Goal: Transaction & Acquisition: Book appointment/travel/reservation

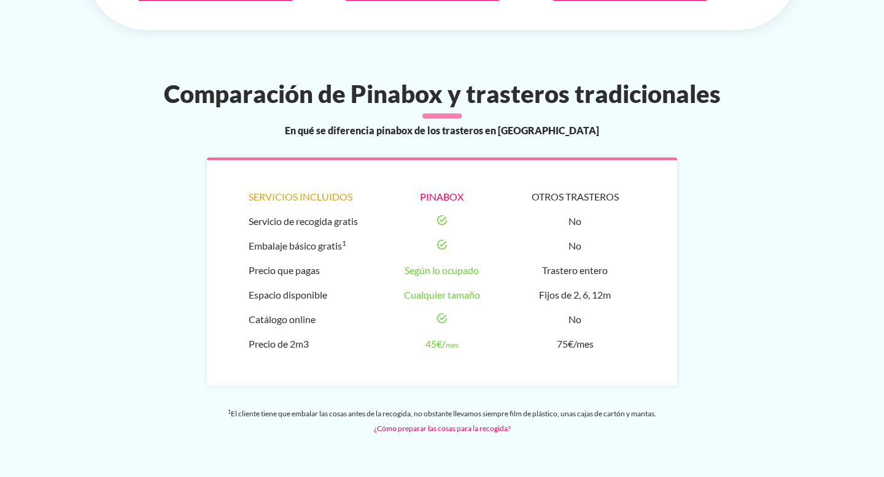
scroll to position [830, 0]
drag, startPoint x: 425, startPoint y: 311, endPoint x: 462, endPoint y: 307, distance: 37.1
click at [462, 333] on li "45€/ mes" at bounding box center [442, 345] width 121 height 25
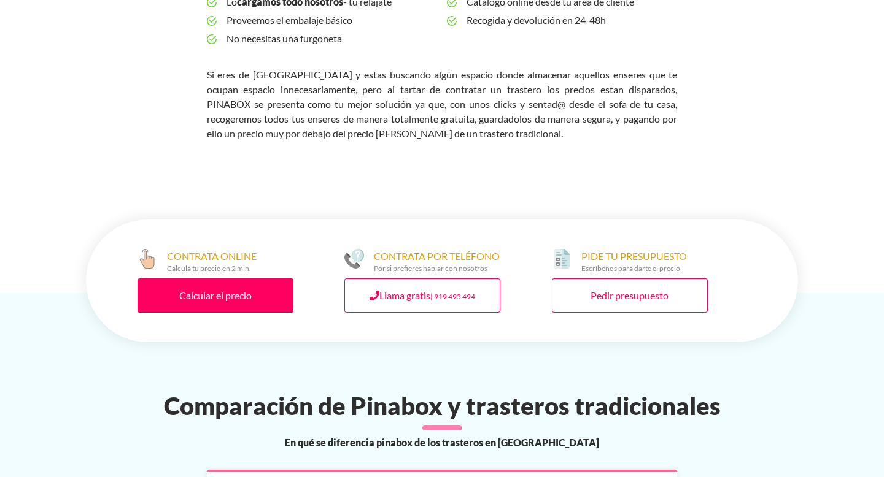
scroll to position [519, 0]
click at [265, 278] on link "Calcular el precio" at bounding box center [215, 295] width 156 height 34
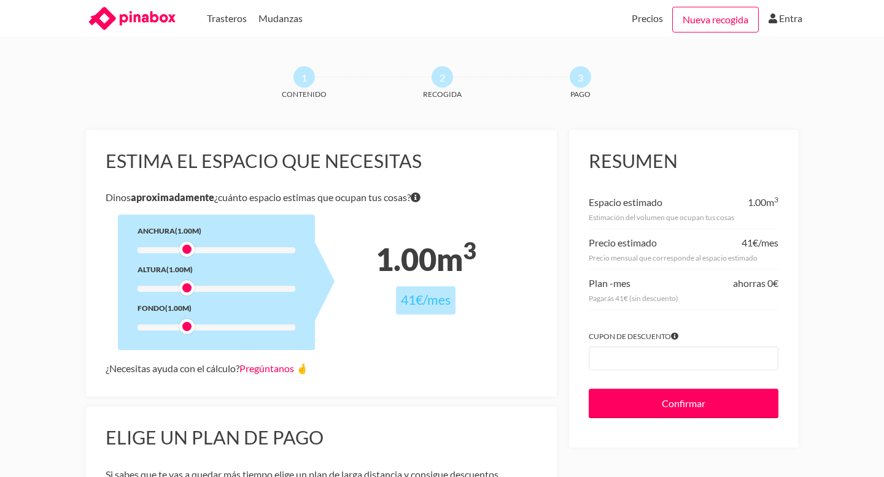
click at [196, 247] on div at bounding box center [216, 250] width 158 height 6
click at [201, 288] on div at bounding box center [216, 289] width 158 height 6
click at [200, 330] on div at bounding box center [216, 328] width 158 height 6
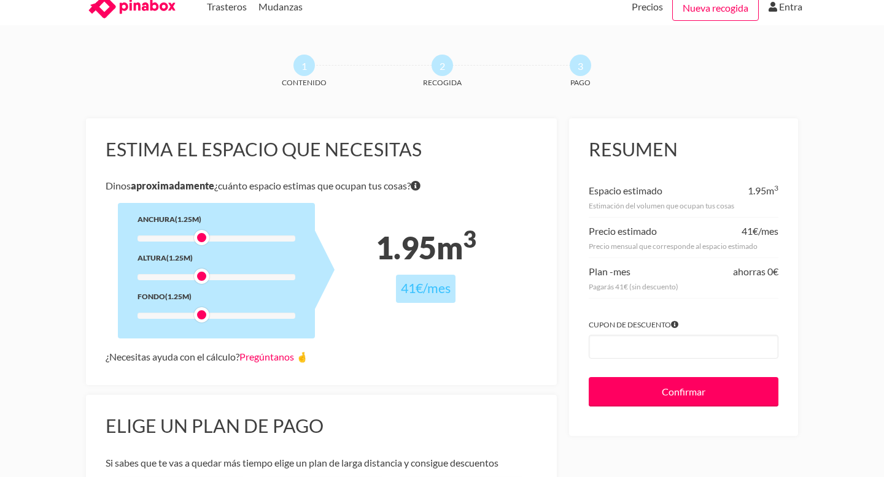
scroll to position [14, 0]
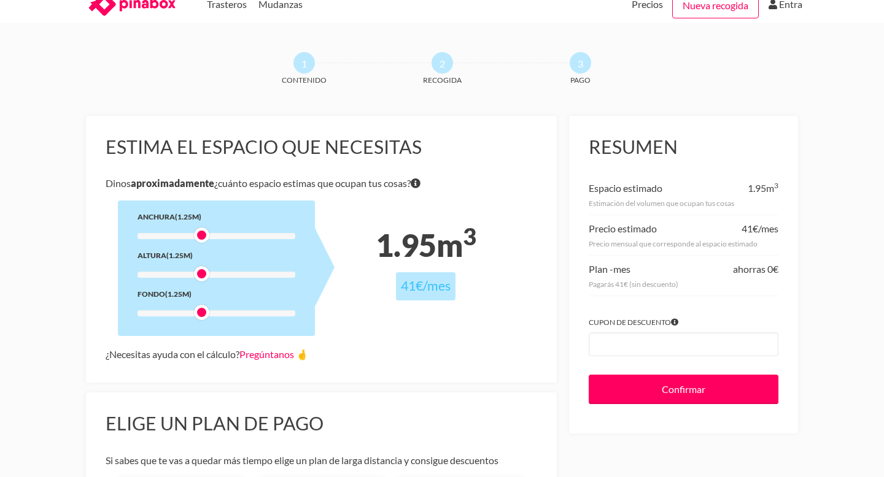
click at [209, 314] on div at bounding box center [216, 314] width 158 height 6
click at [204, 311] on div at bounding box center [216, 314] width 158 height 6
click at [203, 315] on div at bounding box center [216, 314] width 158 height 6
drag, startPoint x: 212, startPoint y: 315, endPoint x: 198, endPoint y: 315, distance: 14.7
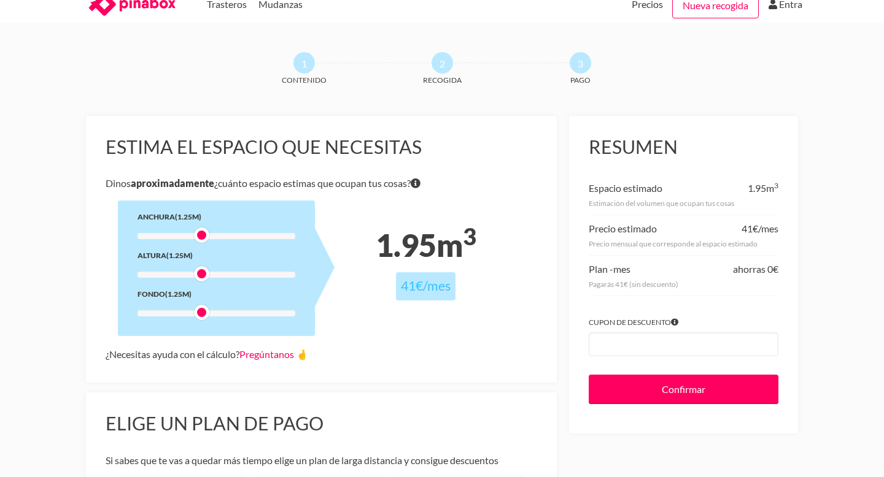
click at [198, 315] on div at bounding box center [201, 312] width 15 height 15
click at [194, 235] on div at bounding box center [201, 235] width 15 height 15
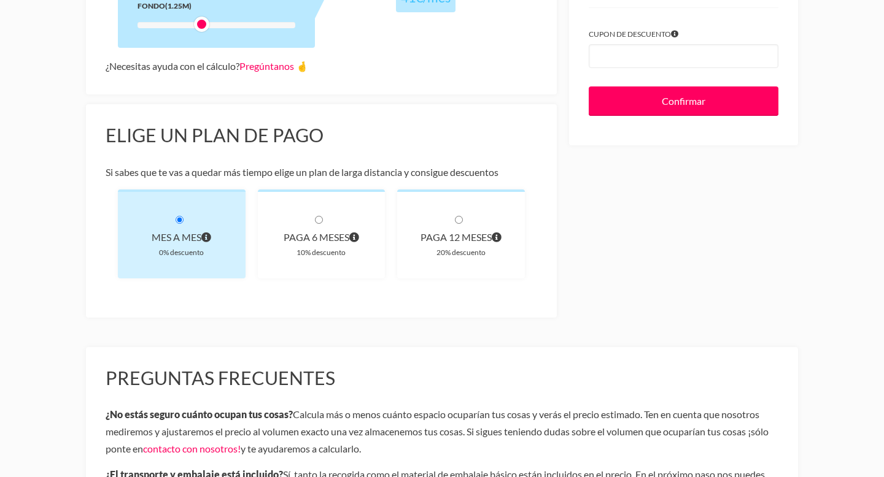
scroll to position [0, 0]
